Goal: Find contact information: Find contact information

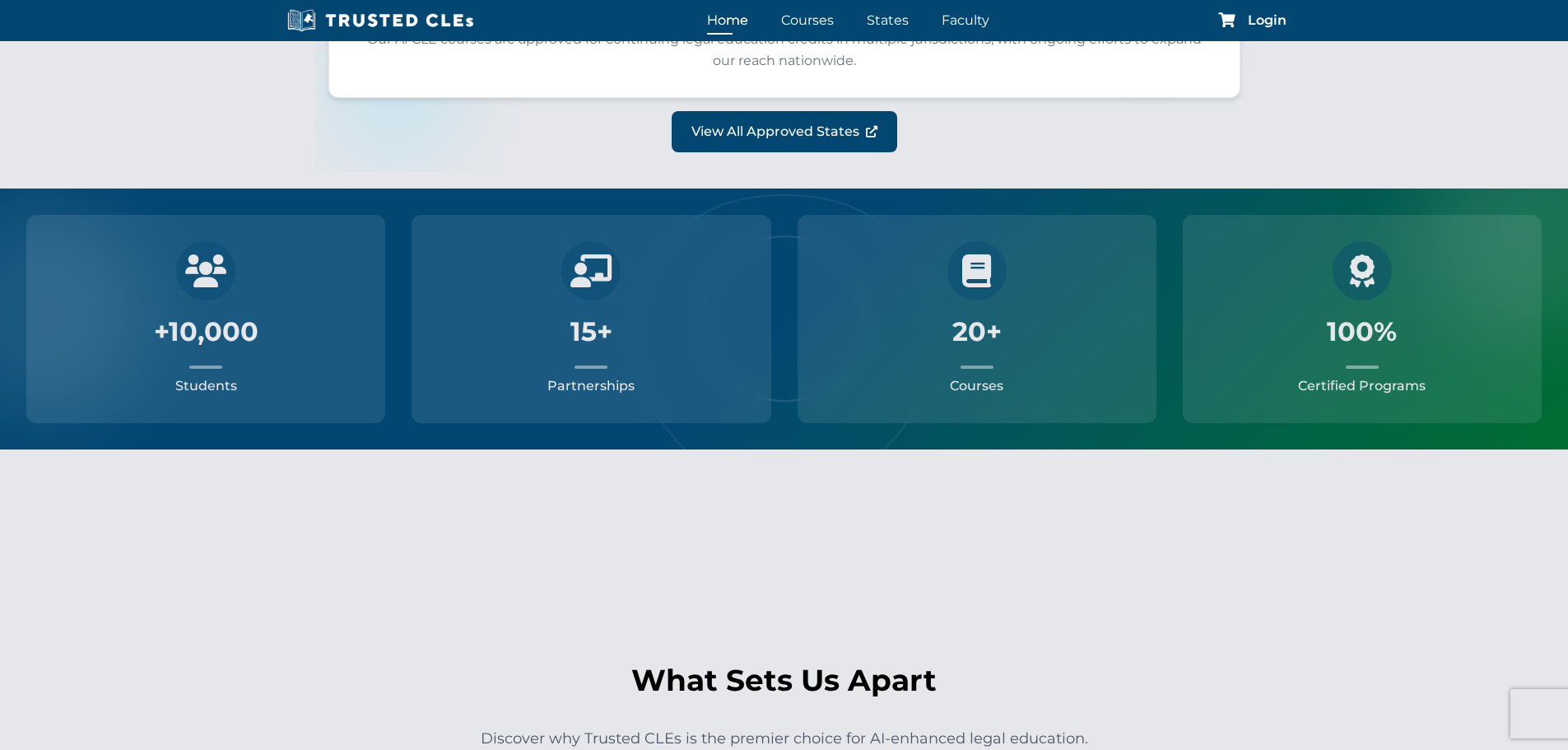
scroll to position [2786, 0]
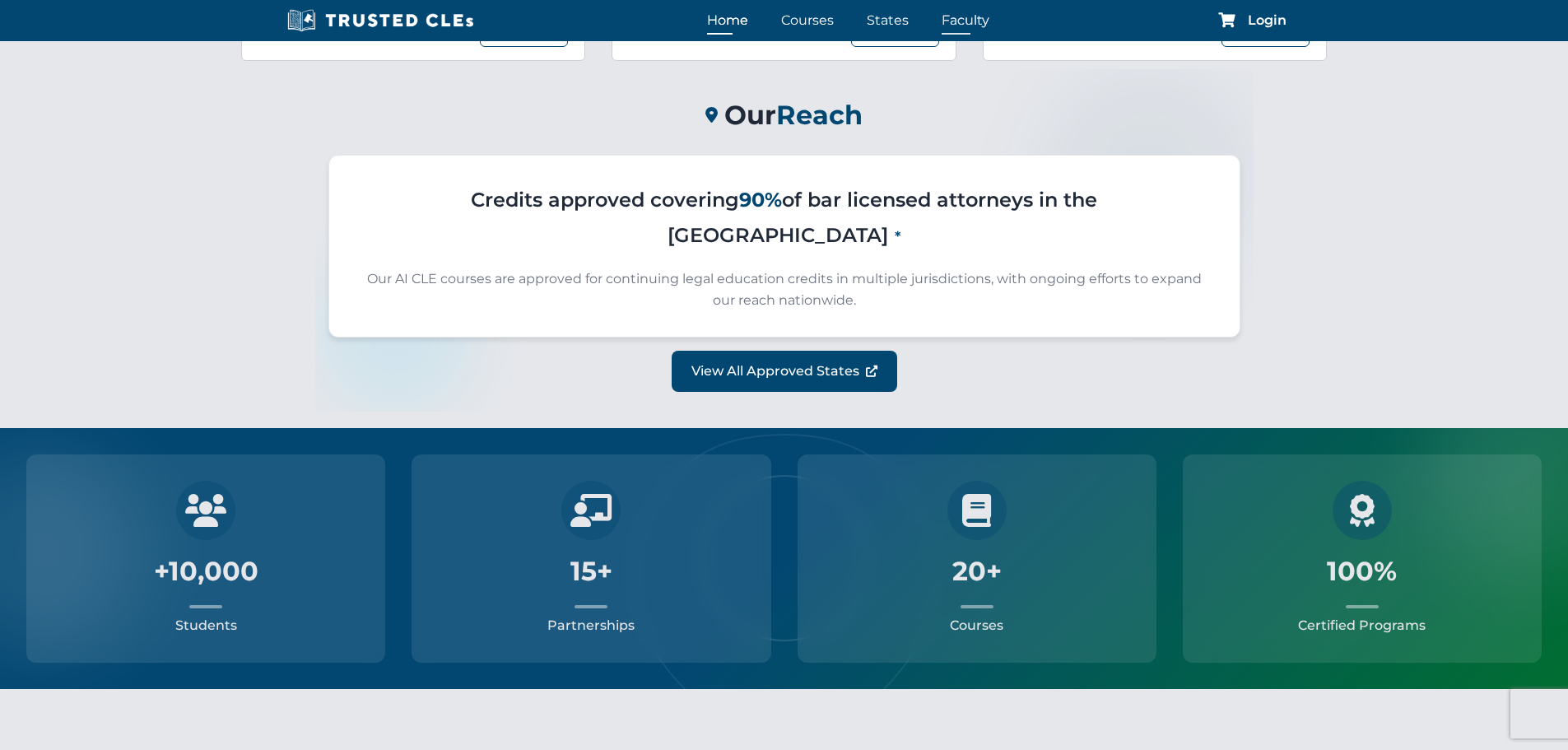
click at [962, 22] on link "Faculty" at bounding box center [966, 20] width 56 height 24
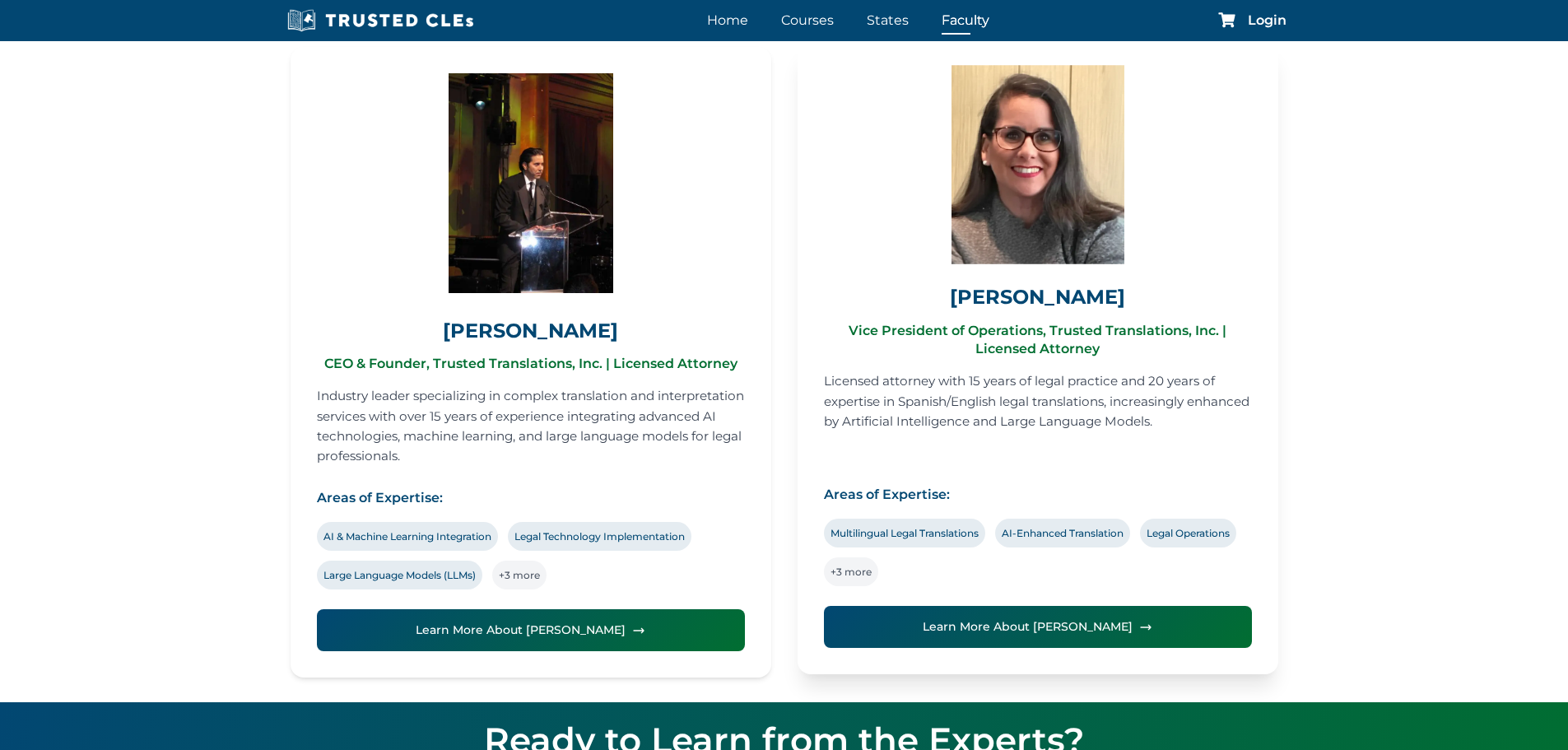
scroll to position [494, 0]
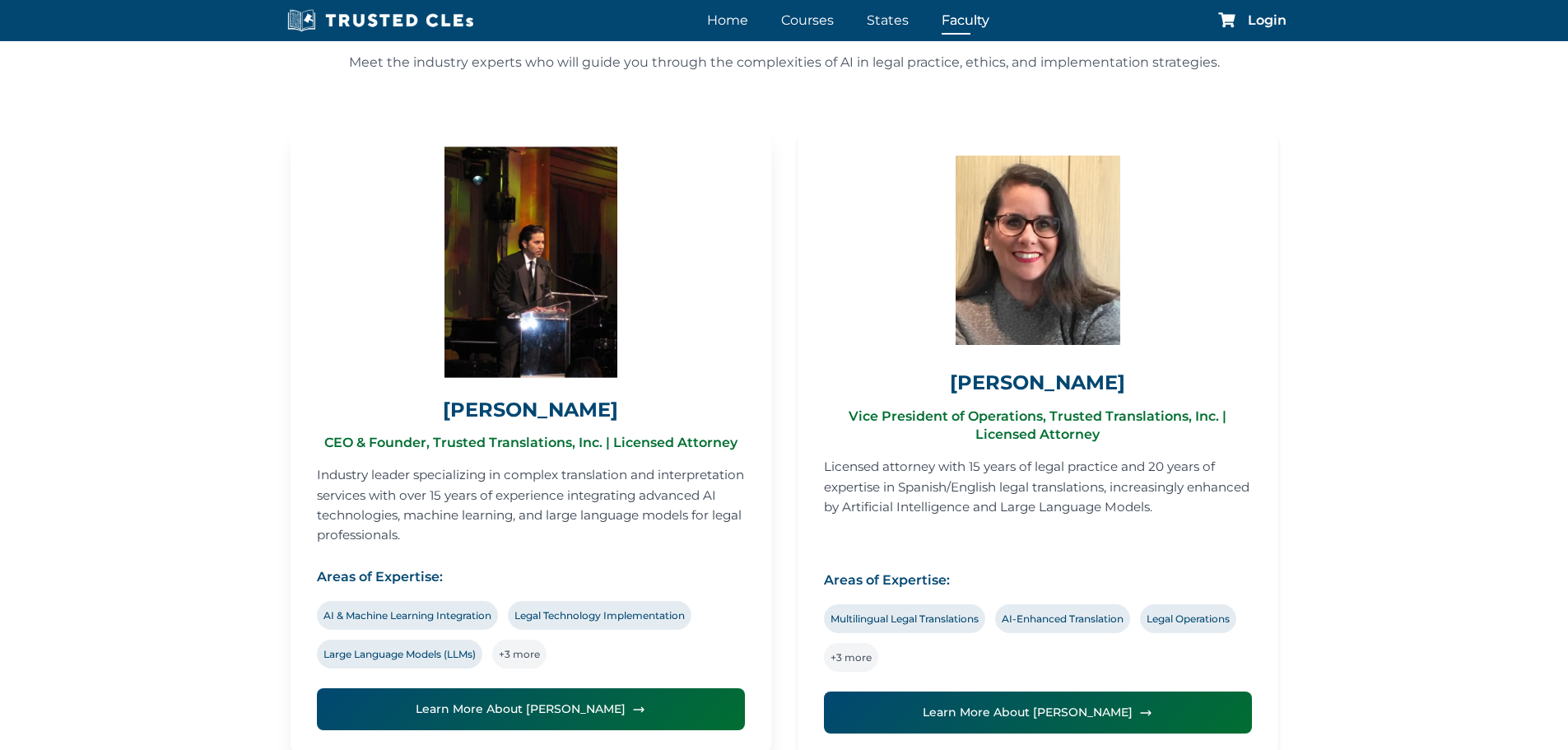
drag, startPoint x: 451, startPoint y: 402, endPoint x: 527, endPoint y: 537, distance: 154.9
click at [527, 537] on div "Richard Estevez CEO & Founder, Trusted Translations, Inc. | Licensed Attorney I…" at bounding box center [530, 441] width 481 height 631
copy div "Richard Estevez CEO & Founder, Trusted Translations, Inc. | Licensed Attorney I…"
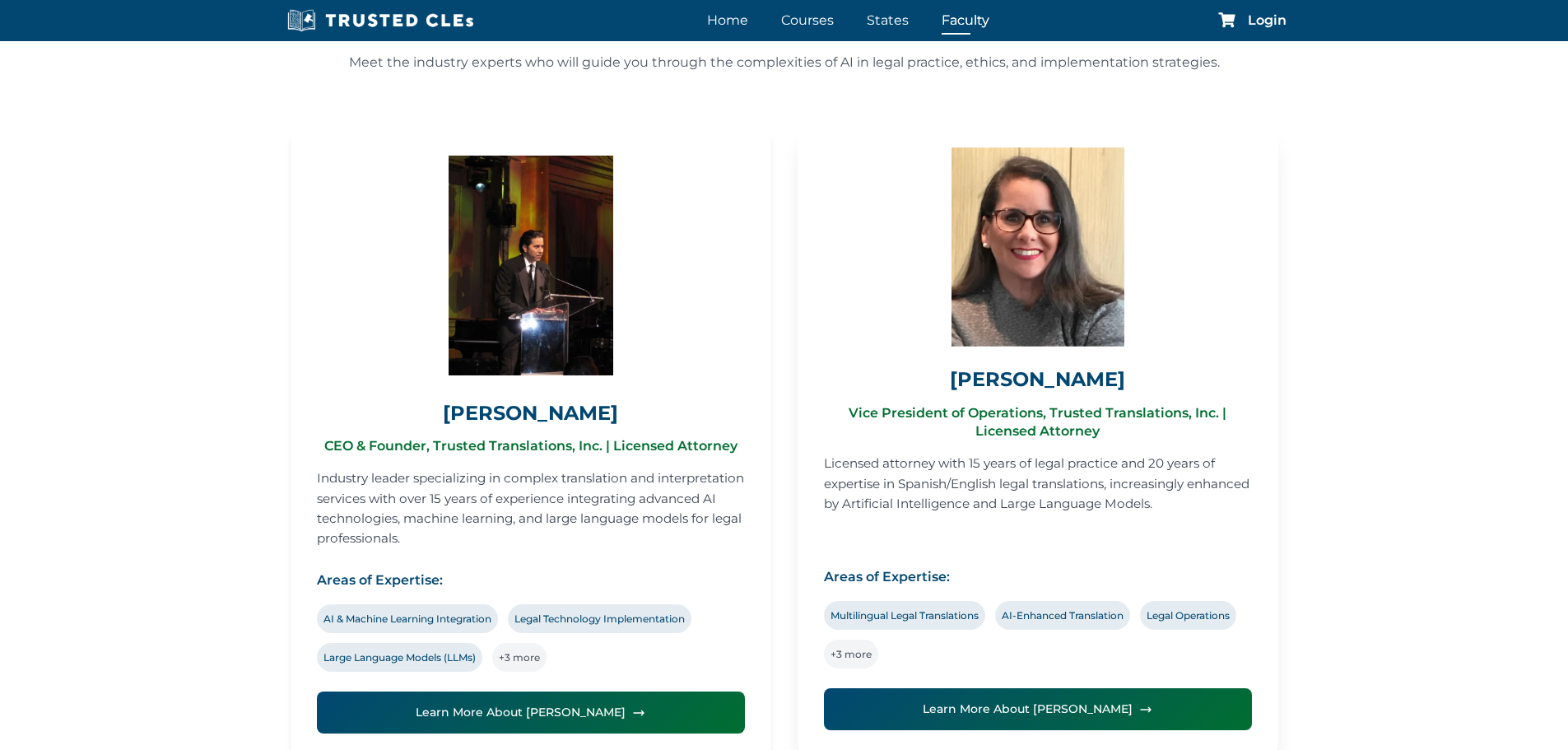
drag, startPoint x: 974, startPoint y: 368, endPoint x: 1234, endPoint y: 502, distance: 292.5
click at [1233, 502] on div "Liliana Ward Vice President of Operations, Trusted Translations, Inc. | License…" at bounding box center [1038, 441] width 481 height 631
copy div "Liliana Ward Vice President of Operations, Trusted Translations, Inc. | License…"
